Goal: Information Seeking & Learning: Learn about a topic

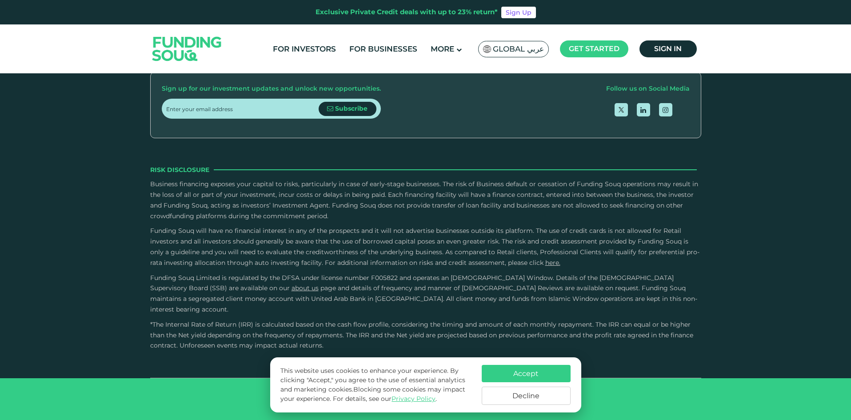
scroll to position [2756, 0]
click at [525, 395] on button "Decline" at bounding box center [526, 396] width 89 height 18
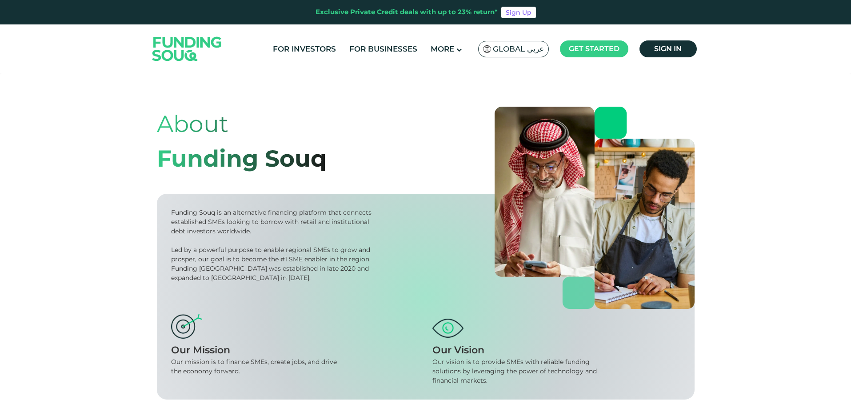
click at [535, 51] on span "Global عربي" at bounding box center [518, 49] width 51 height 10
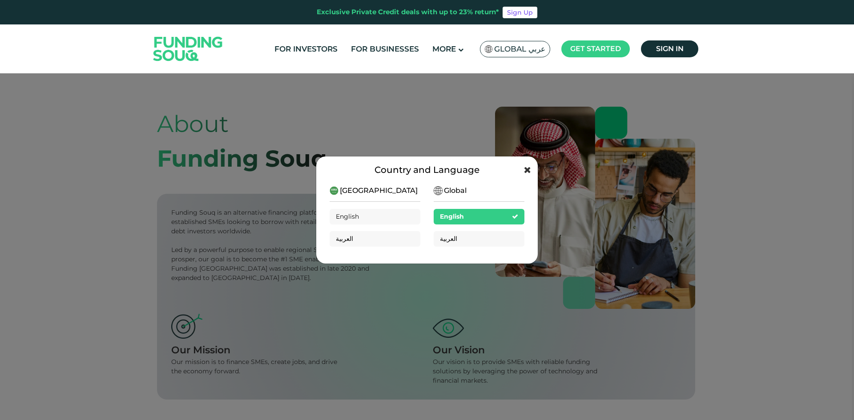
click at [526, 170] on icon at bounding box center [527, 169] width 7 height 9
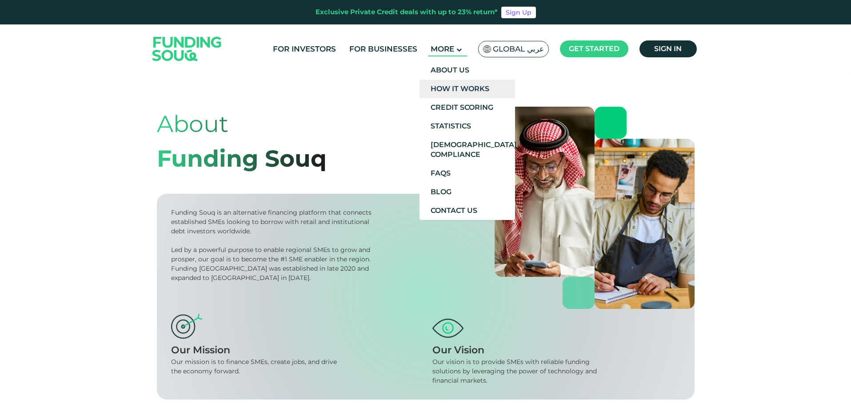
click at [449, 90] on link "How It Works" at bounding box center [468, 89] width 96 height 19
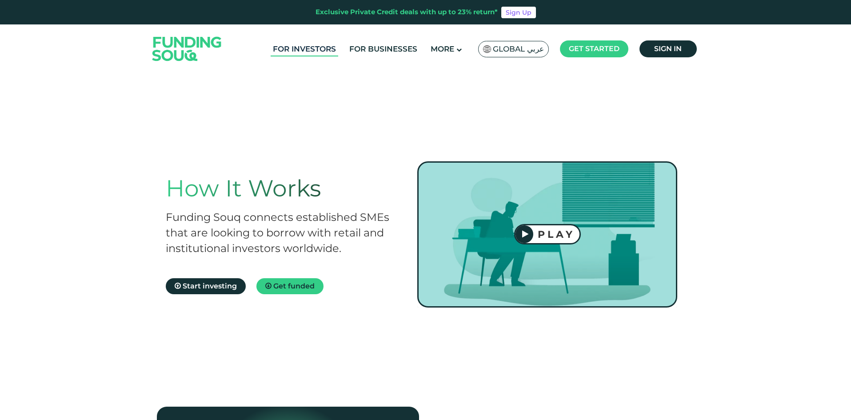
click at [297, 49] on link "For Investors" at bounding box center [305, 49] width 68 height 15
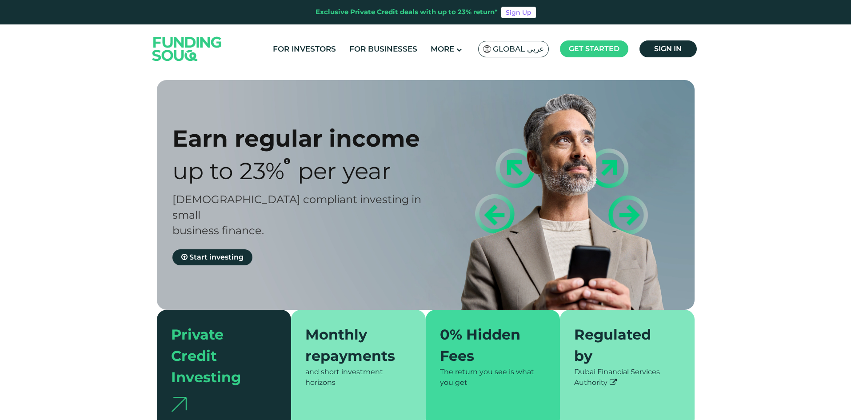
type tc-range-slider "4"
